Goal: Transaction & Acquisition: Purchase product/service

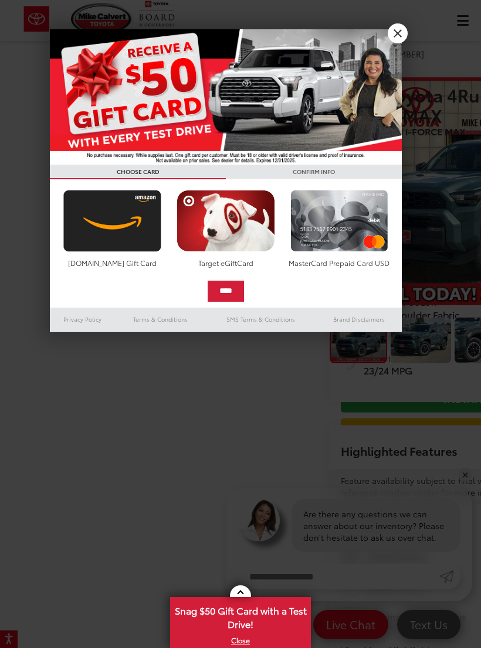
click at [391, 40] on link "X" at bounding box center [397, 33] width 20 height 20
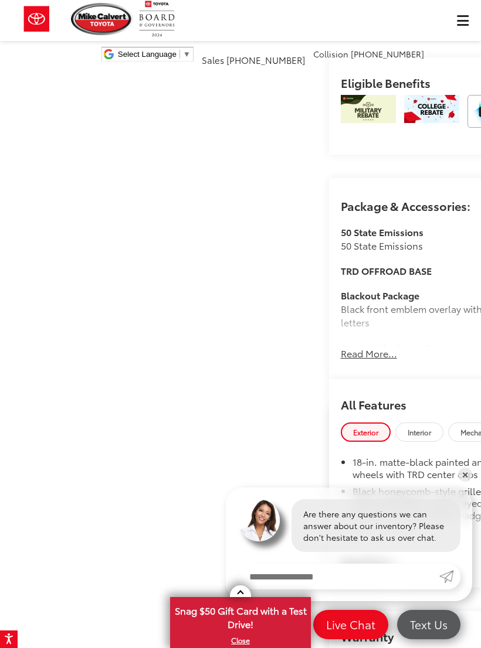
scroll to position [842, 0]
click at [442, 389] on div "[PERSON_NAME] Toyota New Vehicles 2025 Toyota 4Runner i-FORCE MAX TRD Off-Road …" at bounding box center [240, 390] width 481 height 2385
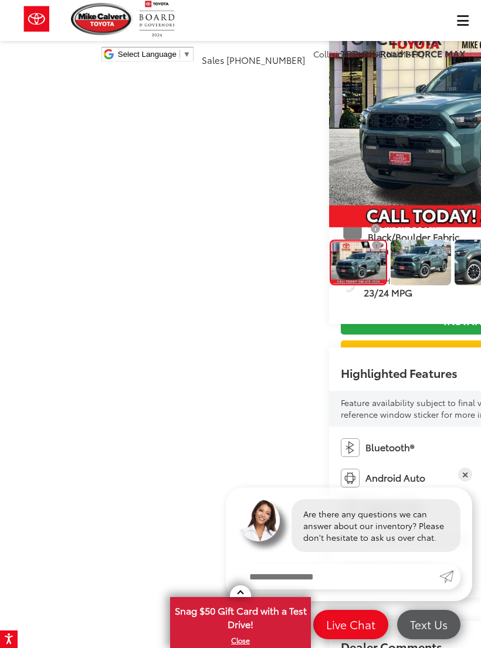
scroll to position [77, 0]
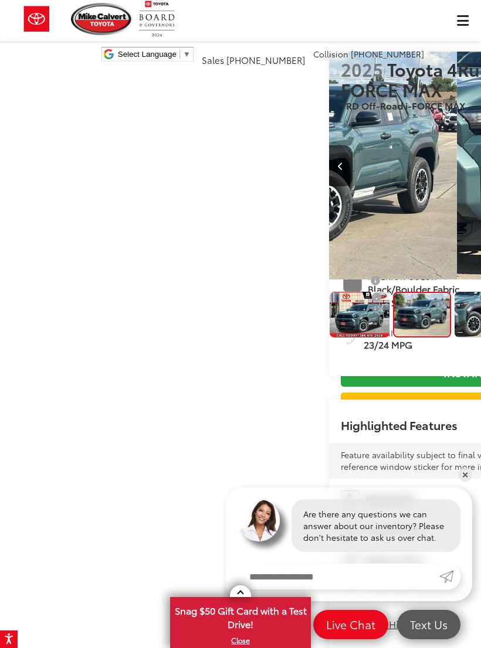
scroll to position [24, 0]
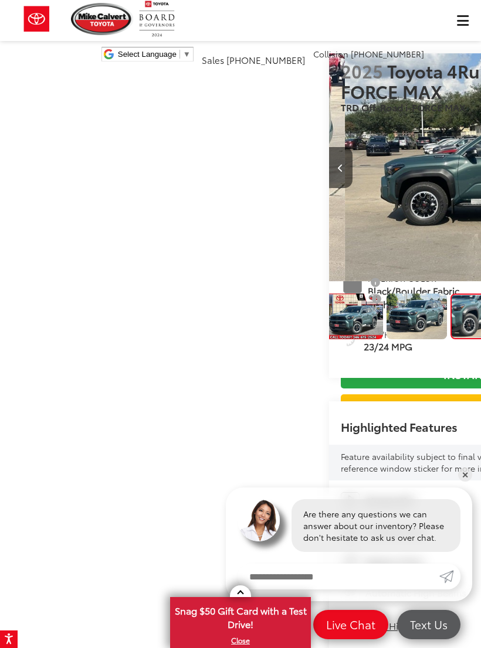
scroll to position [0, 961]
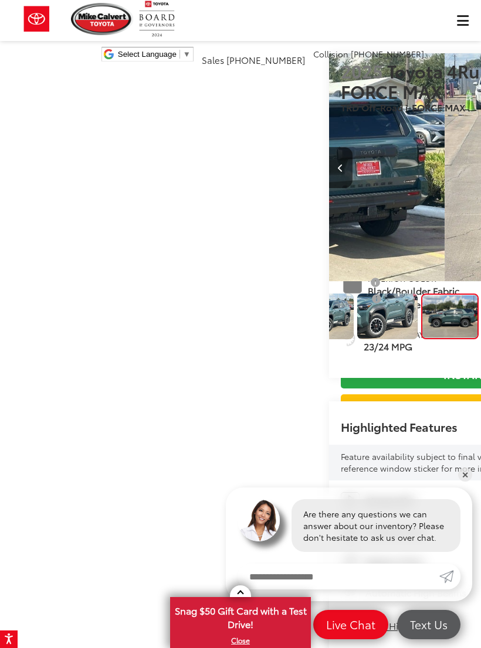
scroll to position [0, 1442]
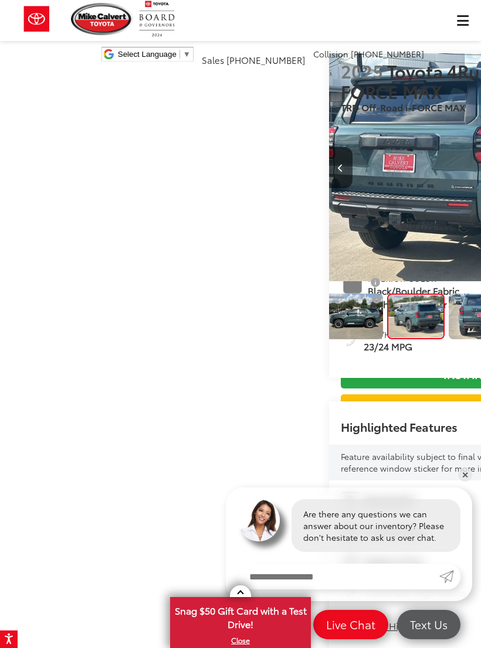
scroll to position [0, 1923]
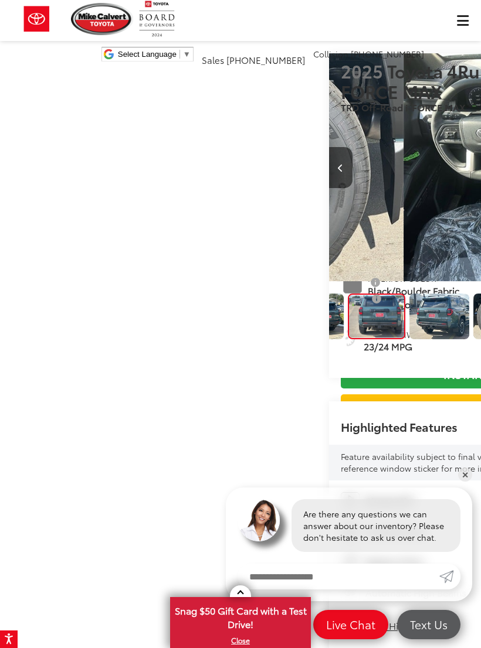
scroll to position [0, 2403]
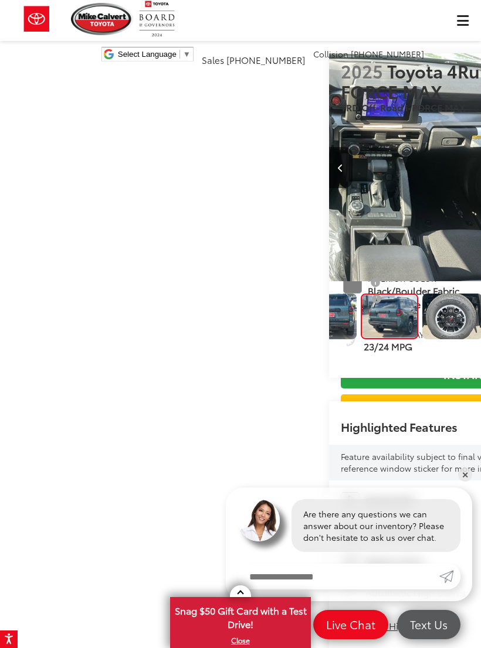
scroll to position [0, 0]
